Goal: Check status: Check status

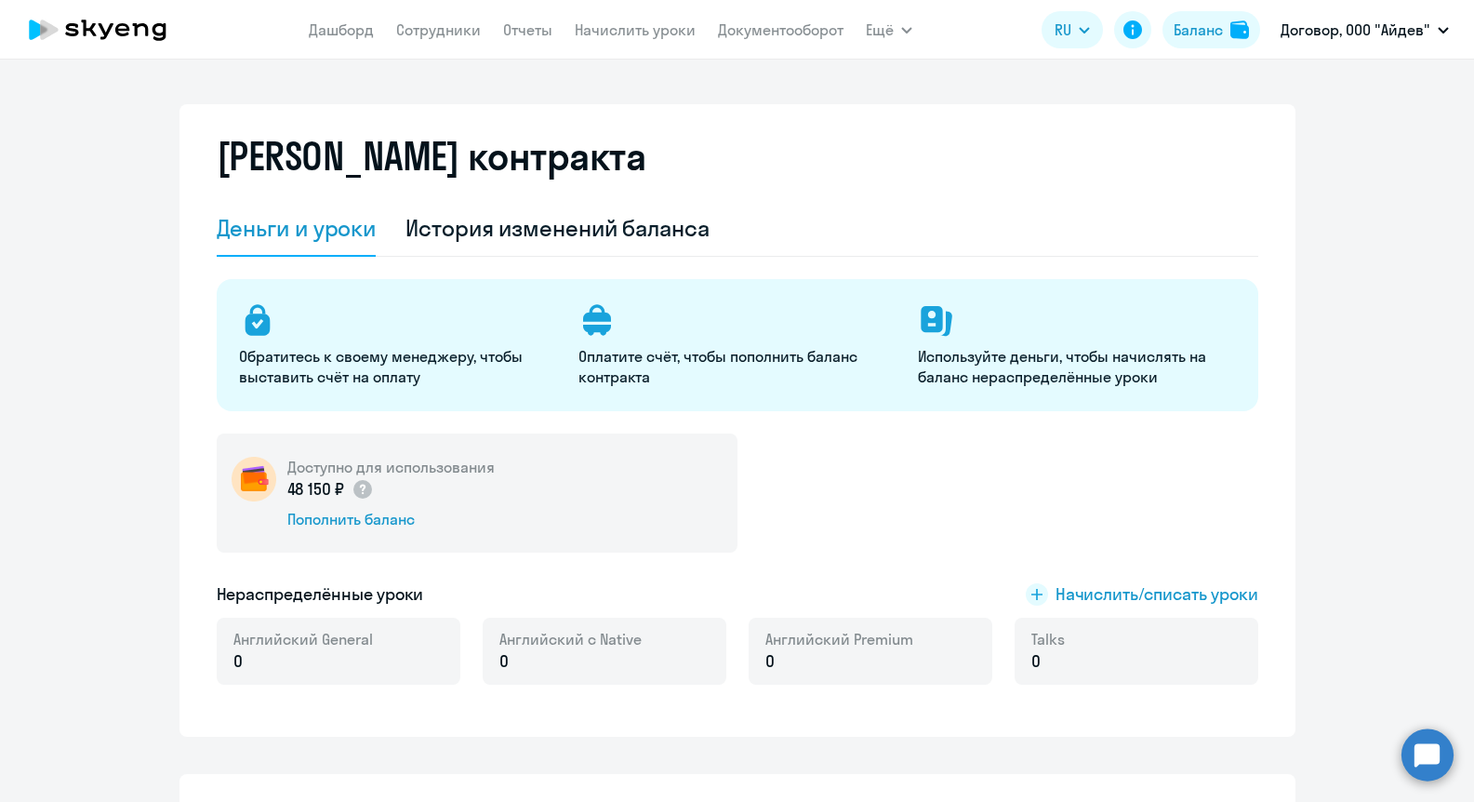
select select "english_adult_not_native_speaker"
click at [551, 236] on div "История изменений баланса" at bounding box center [557, 228] width 304 height 30
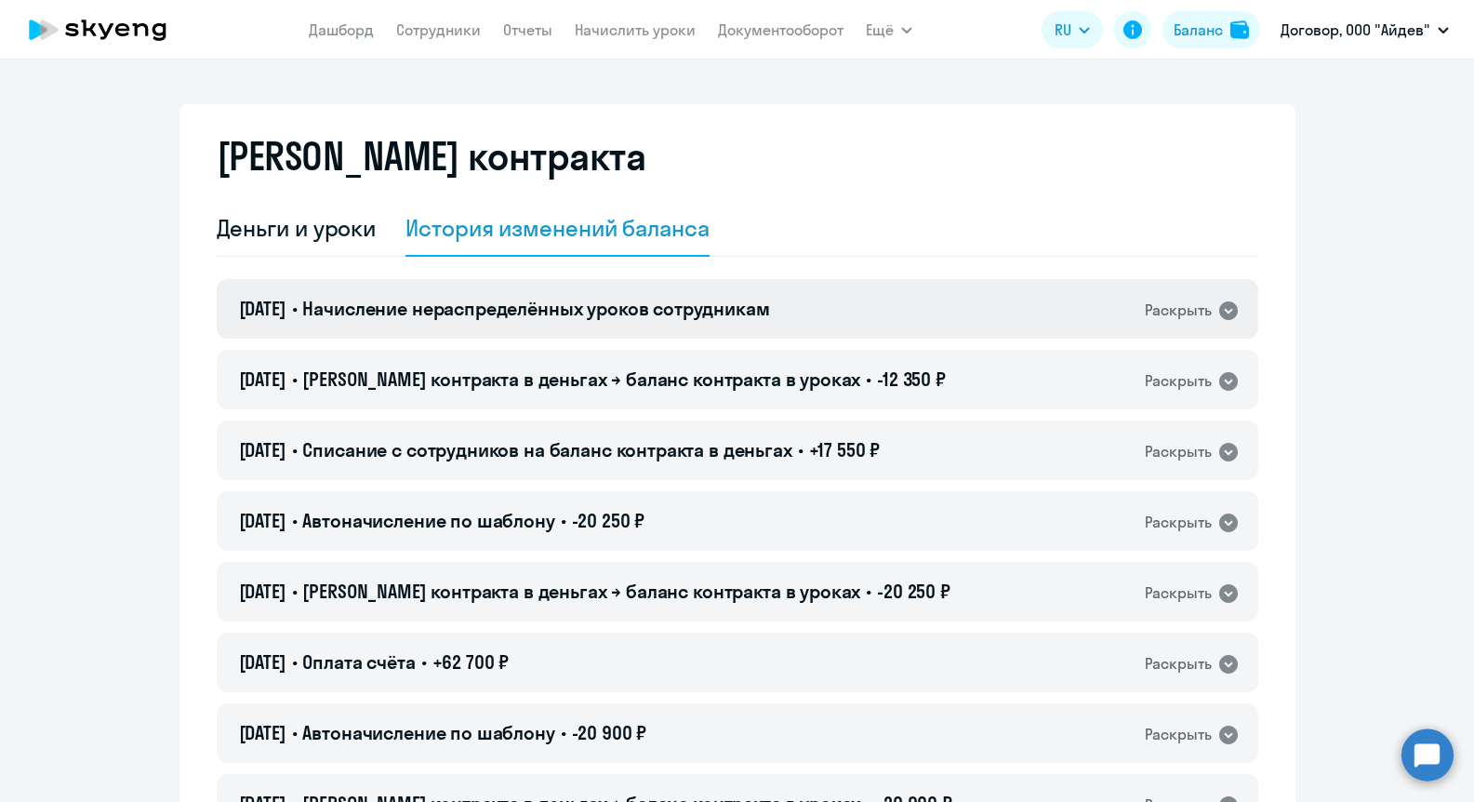
click at [1152, 312] on div "Раскрыть" at bounding box center [1178, 309] width 67 height 23
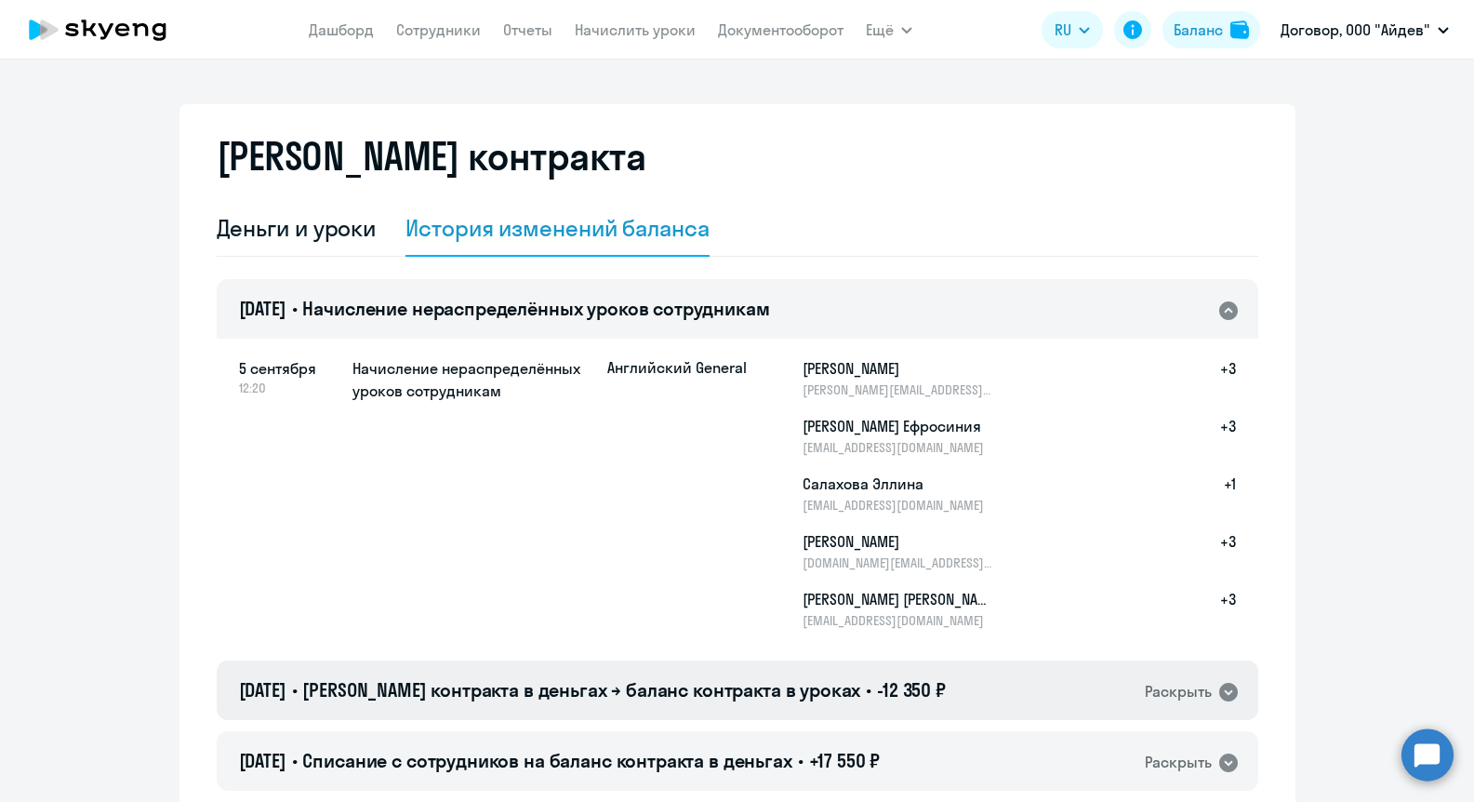
click at [928, 676] on div "05.09.2025 • Баланс контракта в деньгах → баланс контракта в уроках • -12 350 ₽…" at bounding box center [737, 690] width 1041 height 60
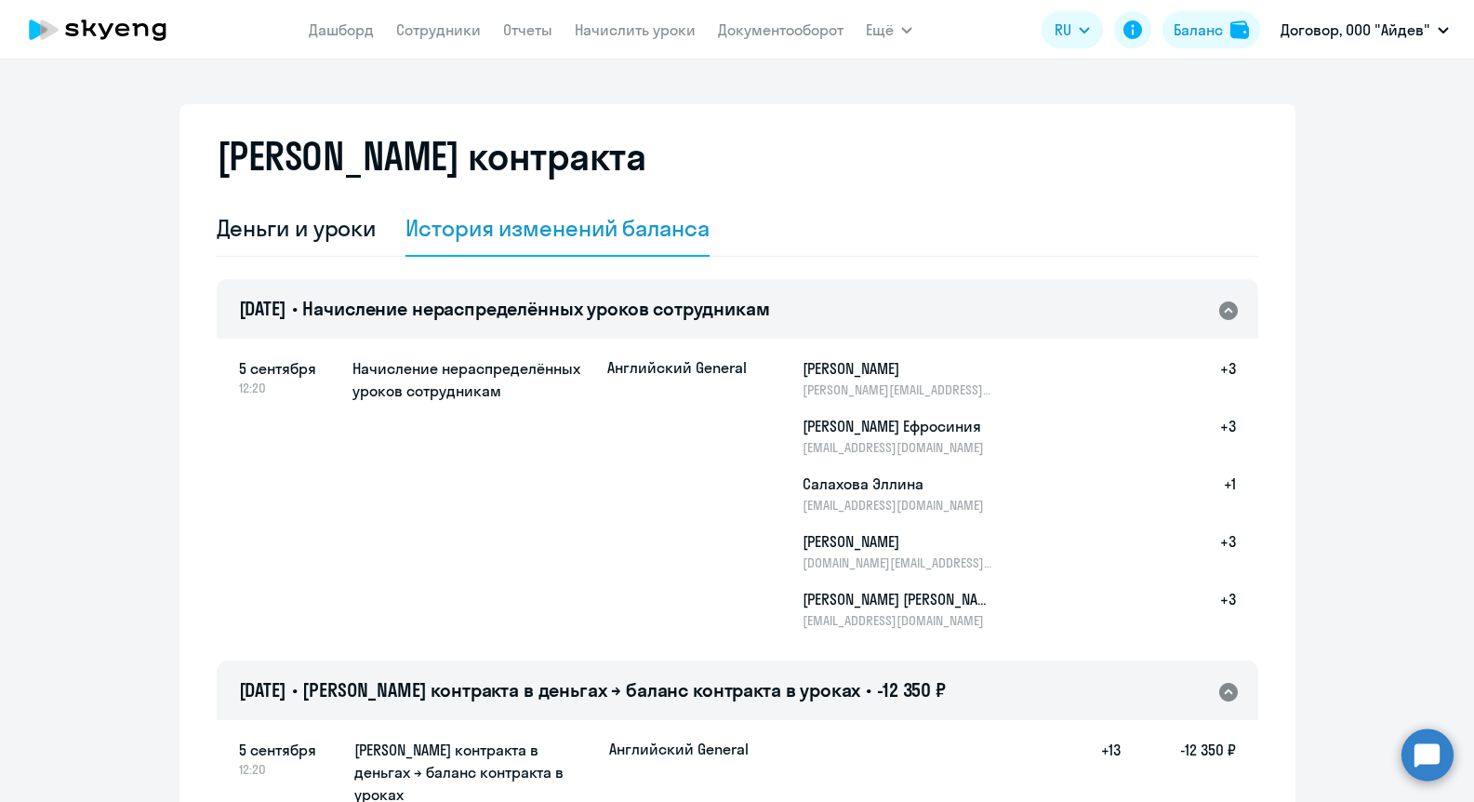
click at [363, 39] on app-menu-item-link "Дашборд" at bounding box center [341, 30] width 65 height 23
click at [364, 38] on link "Дашборд" at bounding box center [341, 29] width 65 height 19
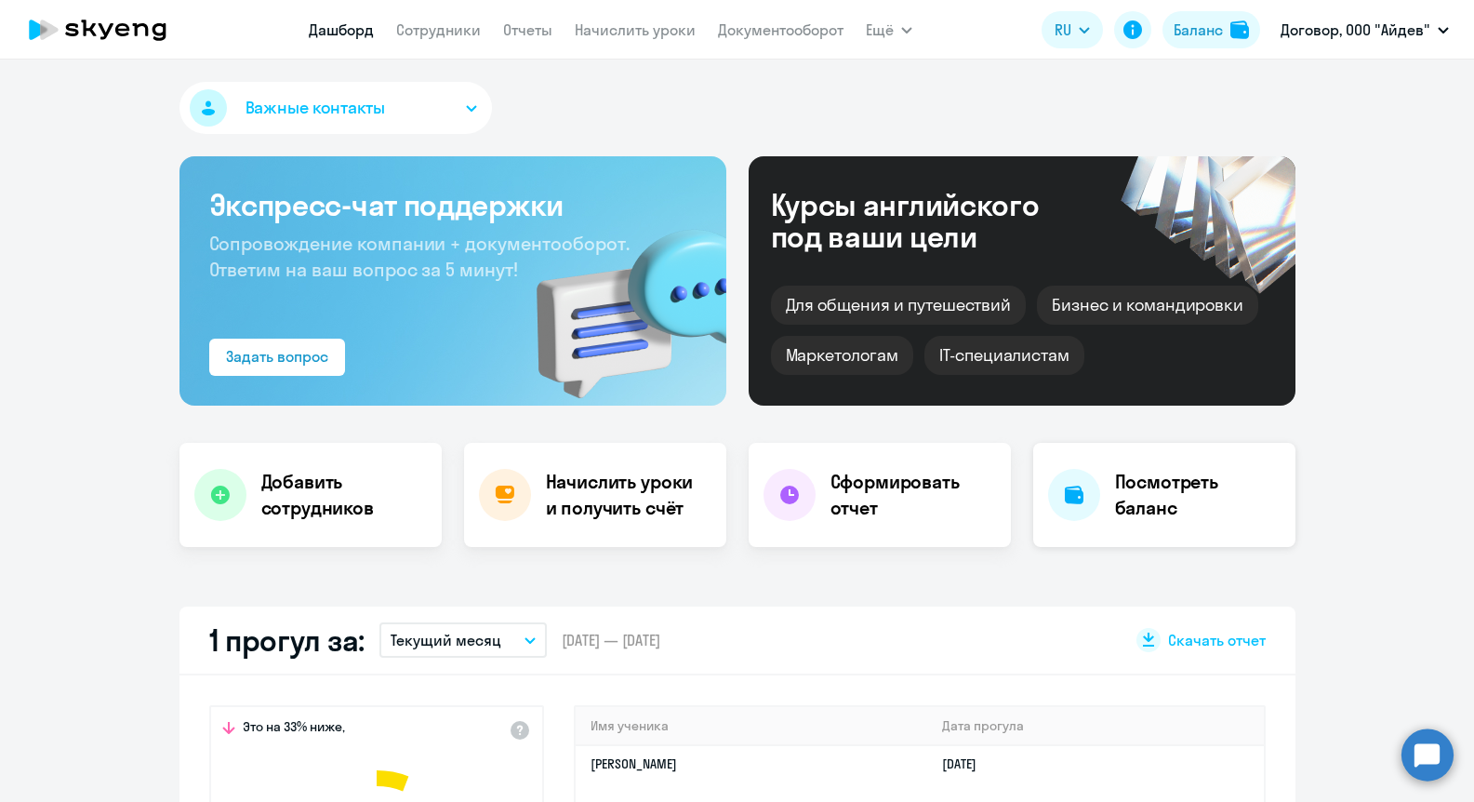
click at [1136, 490] on h4 "Посмотреть баланс" at bounding box center [1198, 495] width 166 height 52
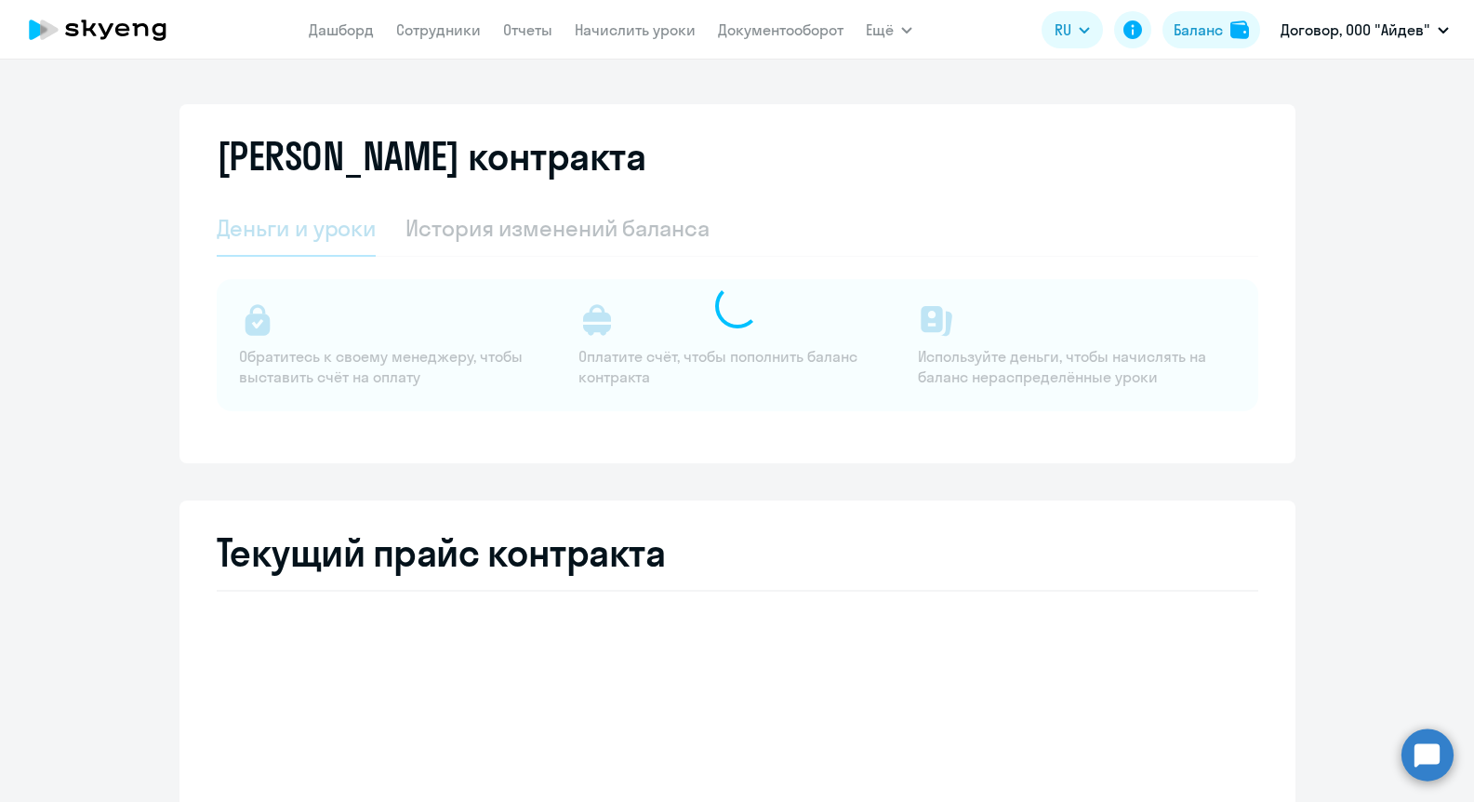
select select "english_adult_not_native_speaker"
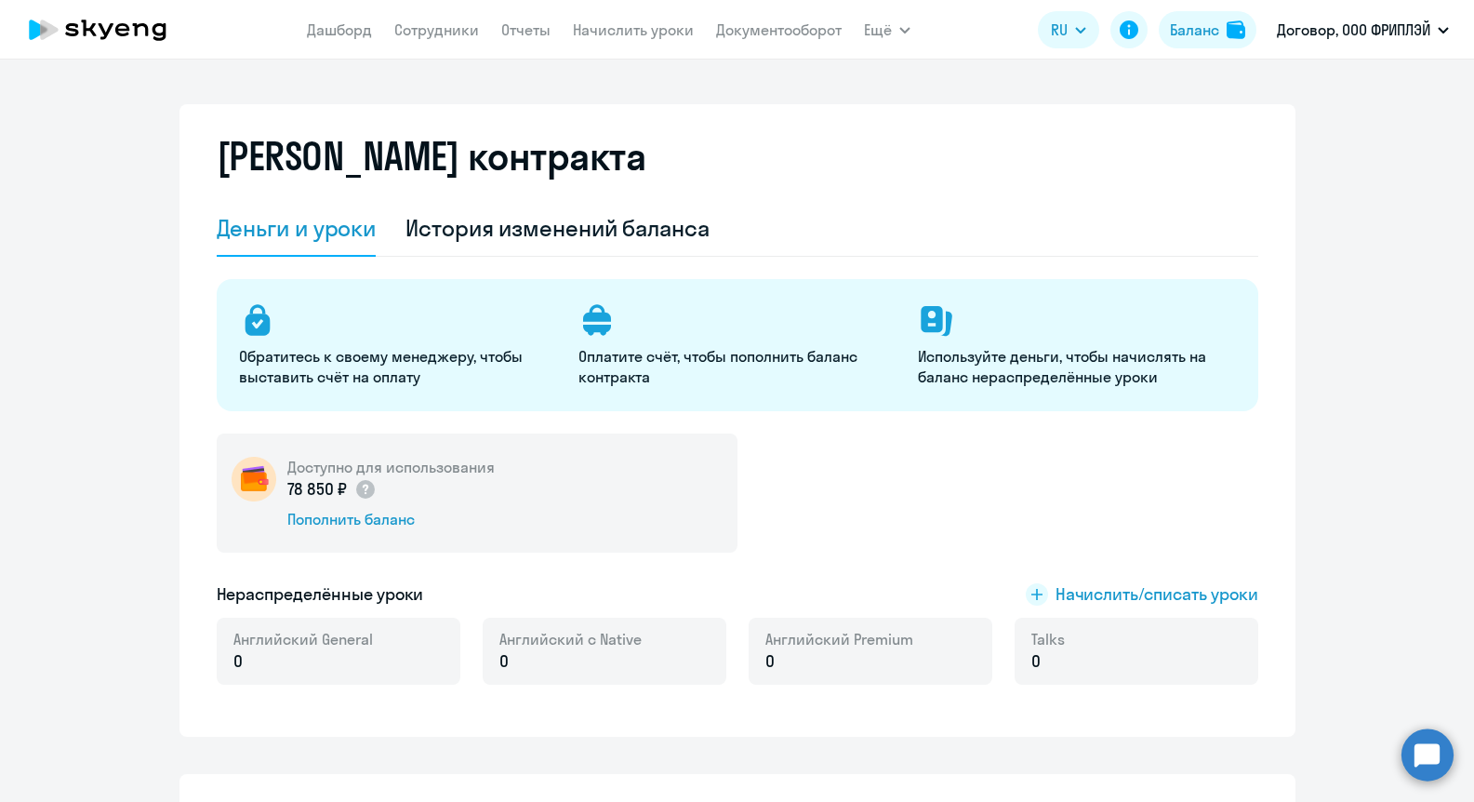
select select "english_adult_not_native_speaker"
